Goal: Task Accomplishment & Management: Use online tool/utility

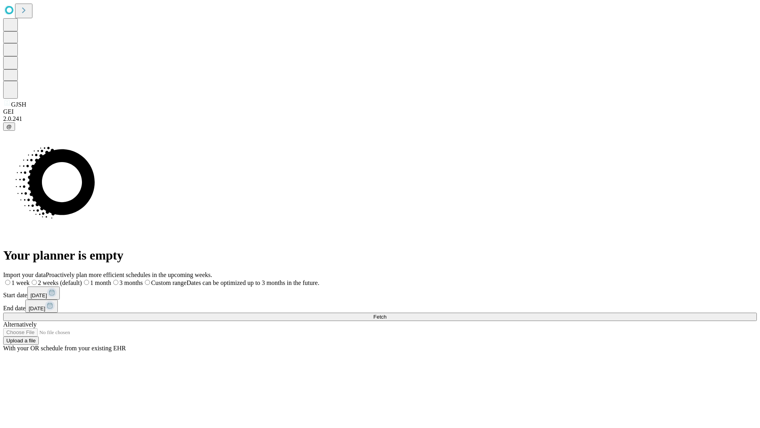
click at [386, 314] on span "Fetch" at bounding box center [379, 317] width 13 height 6
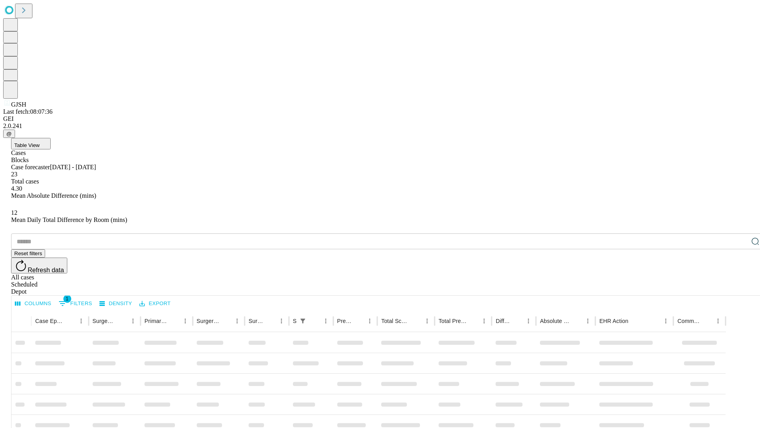
click at [740, 288] on div "Depot" at bounding box center [388, 291] width 754 height 7
